Goal: Navigation & Orientation: Understand site structure

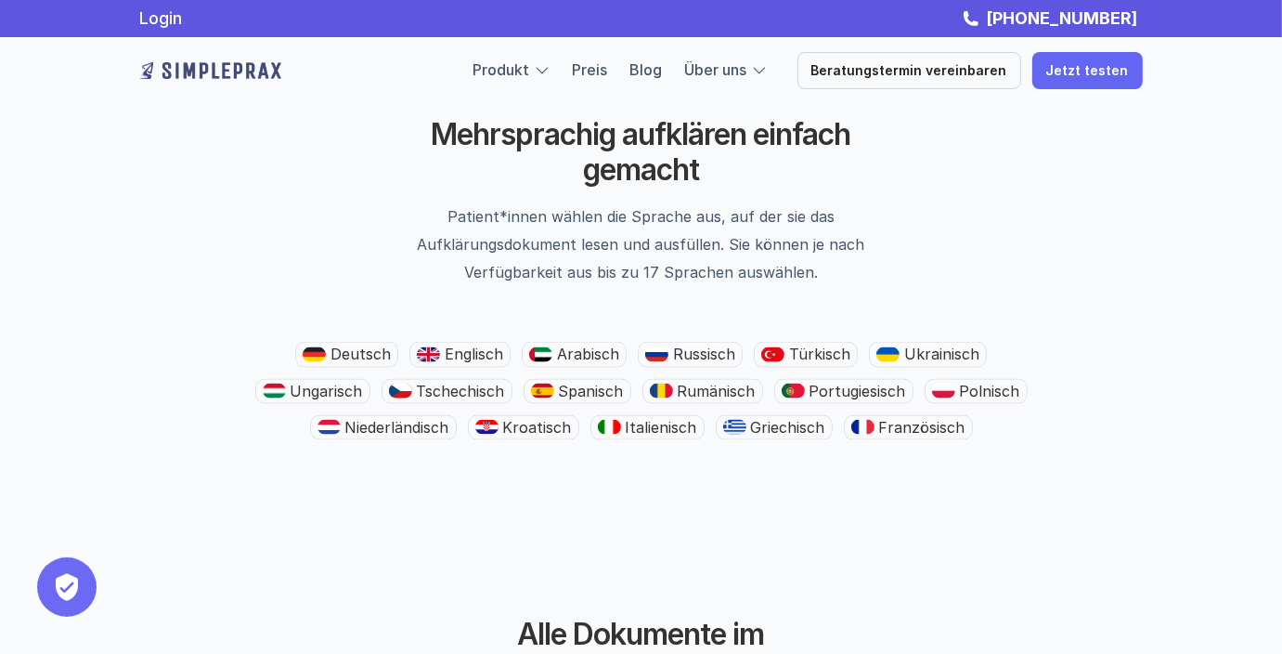
scroll to position [2098, 0]
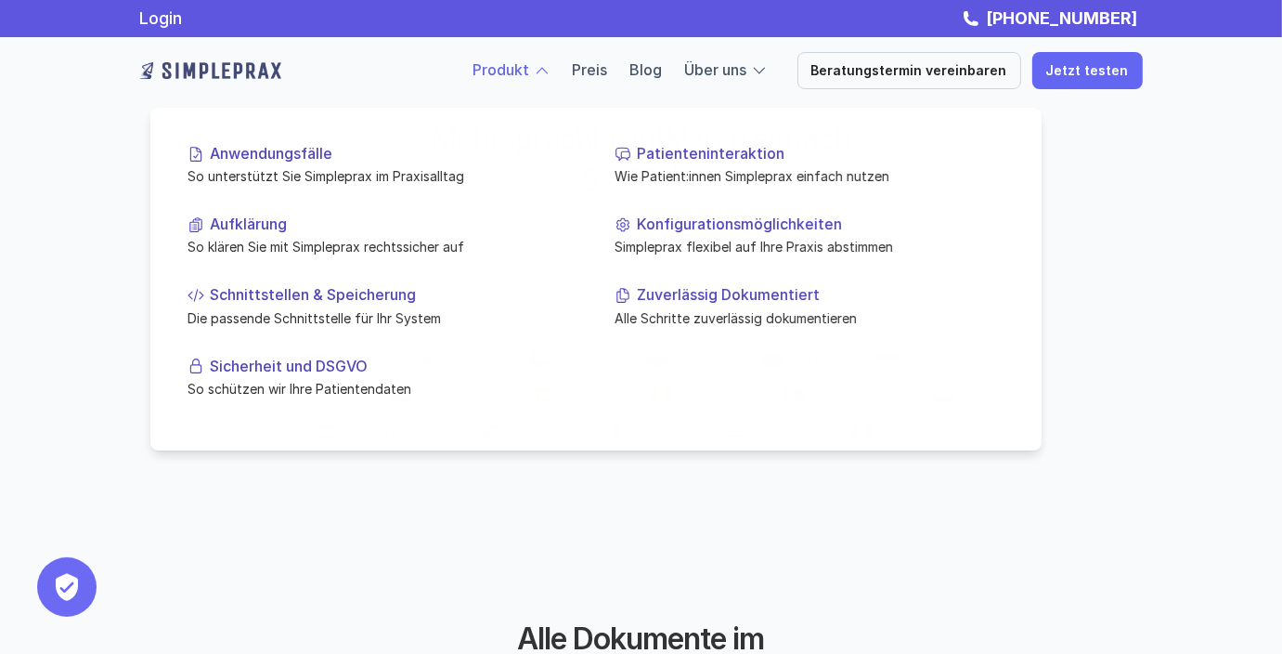
click at [513, 67] on link "Produkt" at bounding box center [502, 69] width 57 height 19
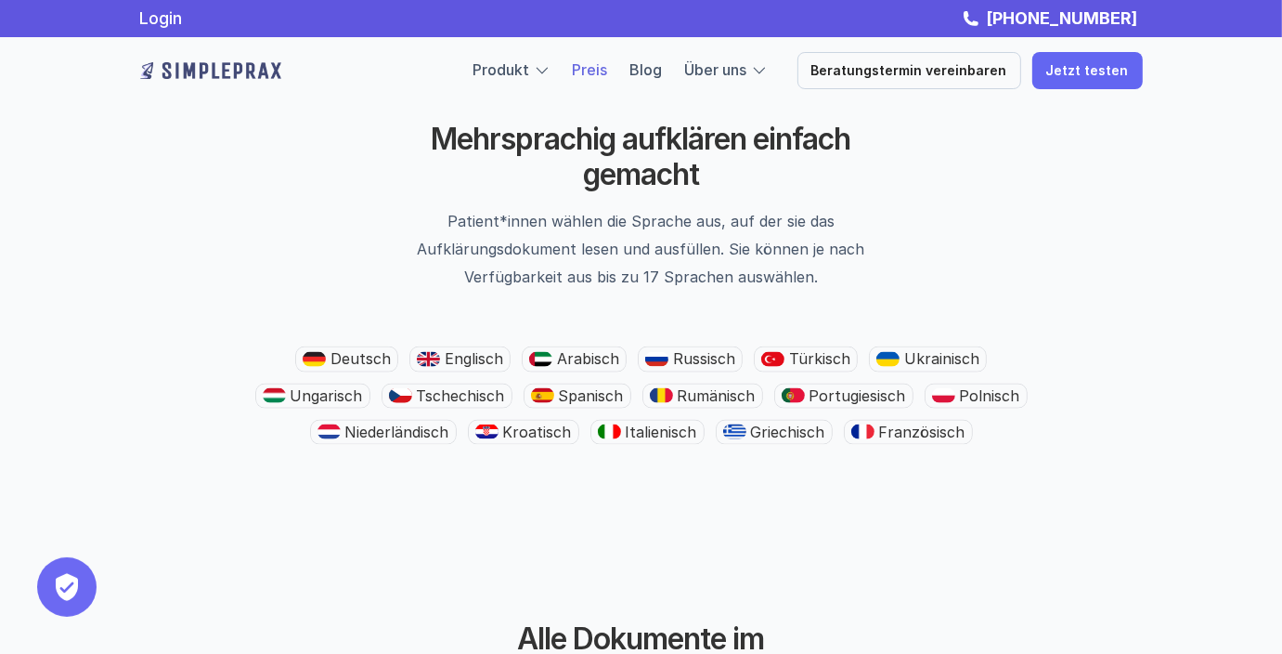
click at [602, 66] on link "Preis" at bounding box center [590, 69] width 35 height 19
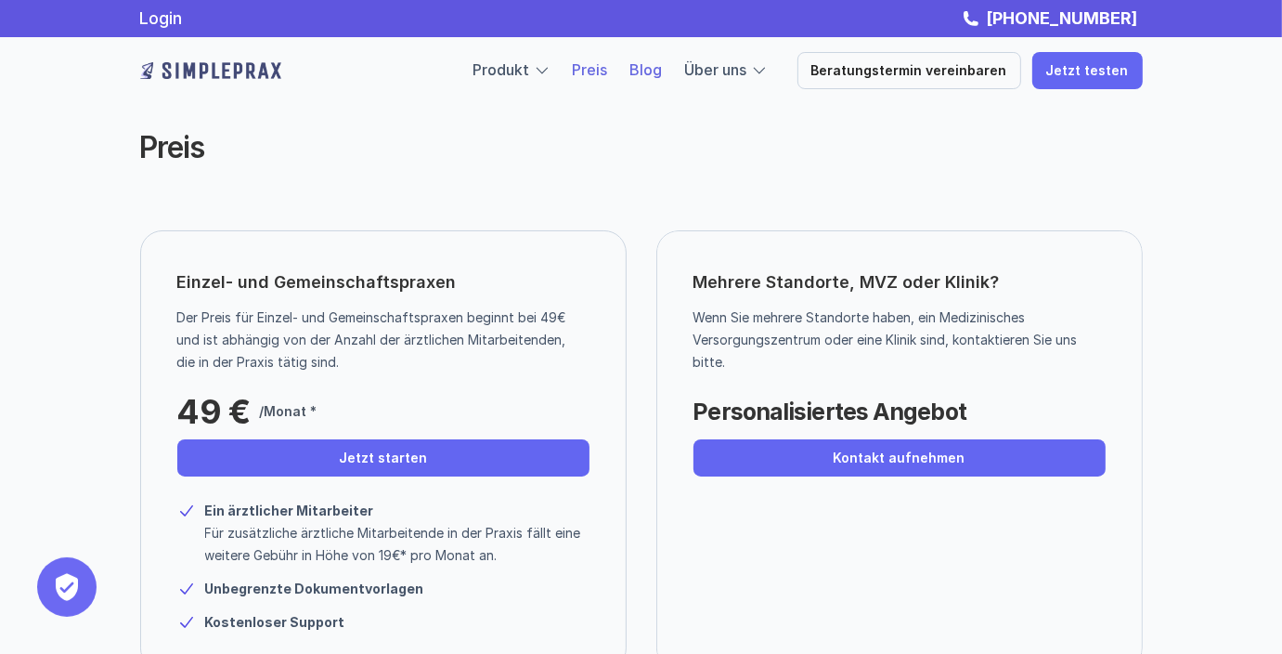
click at [663, 70] on link "Blog" at bounding box center [646, 69] width 32 height 19
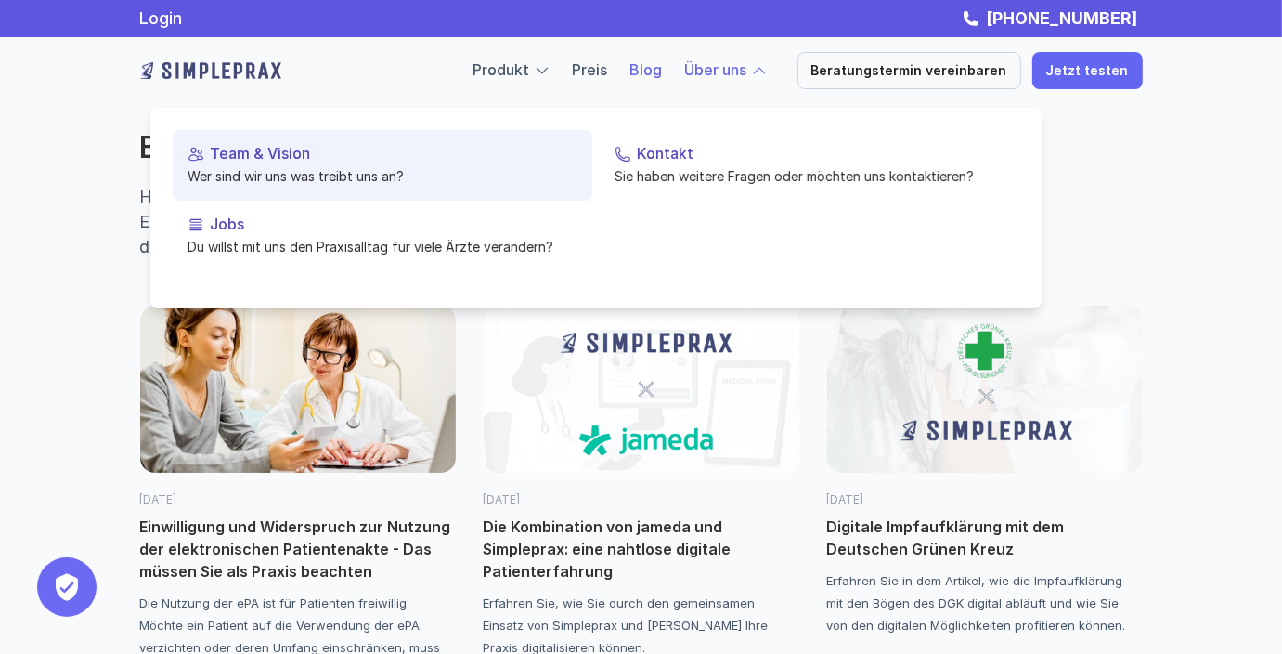
click at [220, 151] on p "Team & Vision" at bounding box center [394, 154] width 368 height 18
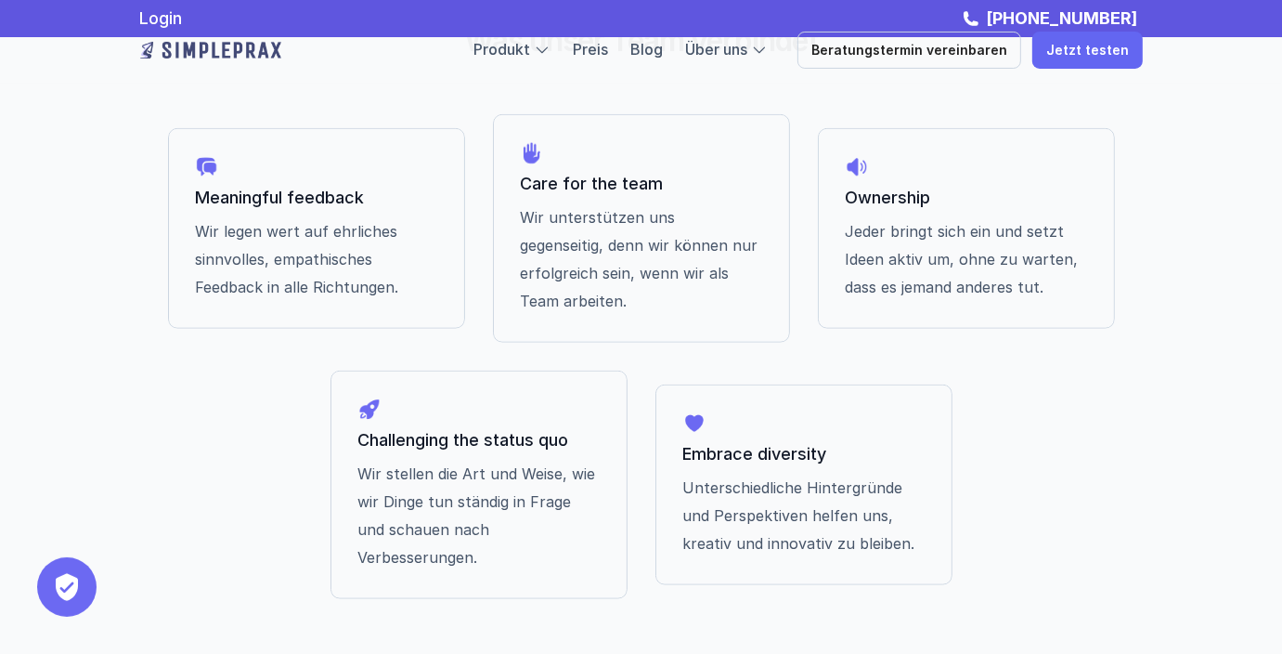
scroll to position [1318, 0]
